Goal: Information Seeking & Learning: Find specific page/section

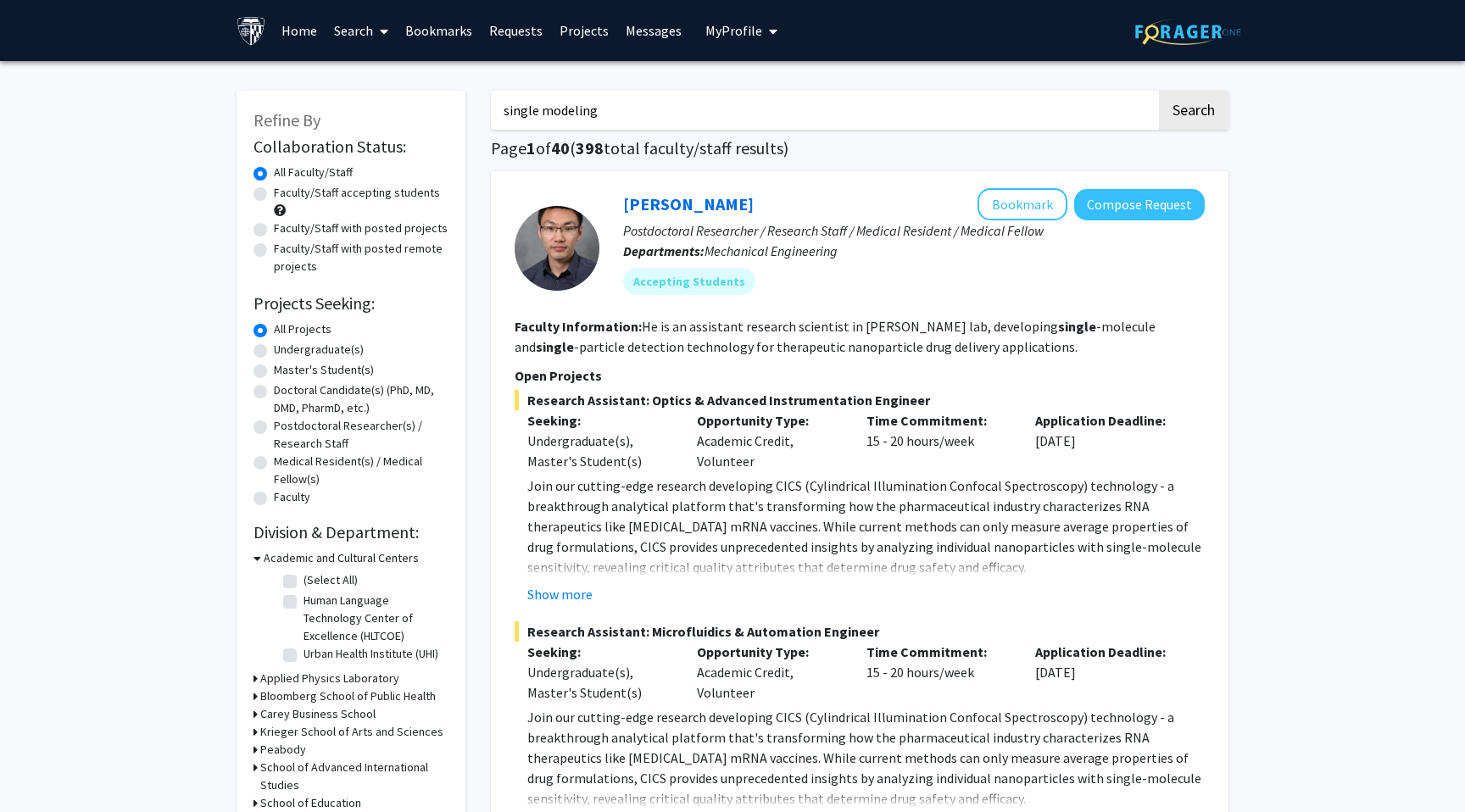
click at [578, 110] on input "single modeling" at bounding box center [824, 110] width 666 height 39
click at [578, 111] on input "single modeling" at bounding box center [824, 110] width 666 height 39
type input "s"
type input "bioinformatics"
click at [1191, 112] on button "Search" at bounding box center [1194, 110] width 69 height 39
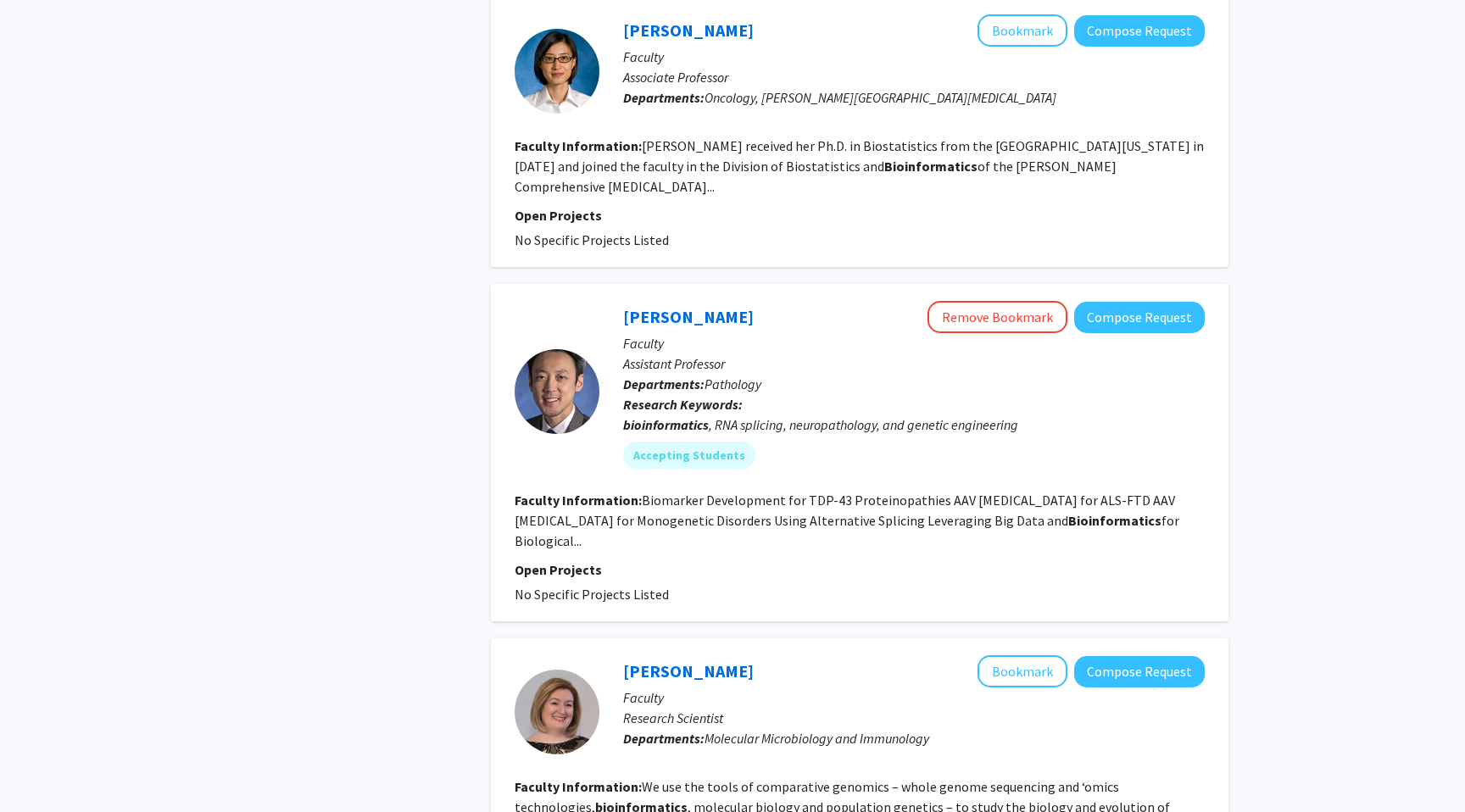
scroll to position [1390, 0]
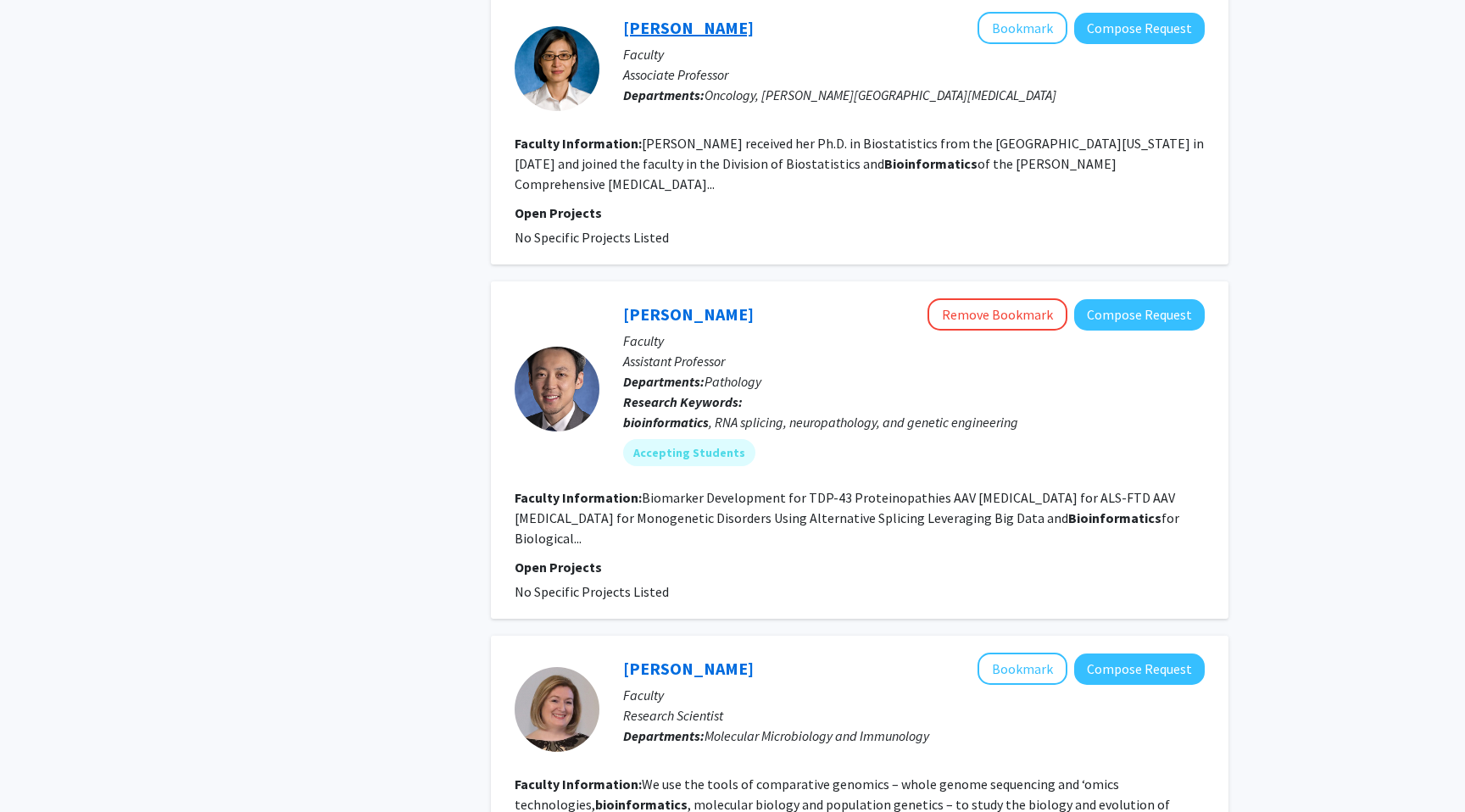
click at [658, 30] on link "[PERSON_NAME]" at bounding box center [689, 28] width 131 height 21
